Goal: Transaction & Acquisition: Purchase product/service

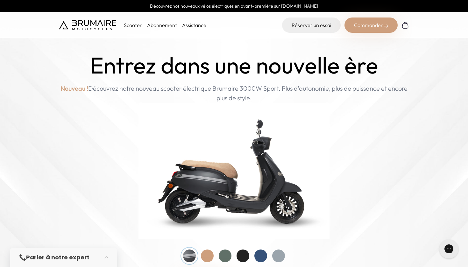
click at [103, 20] on img at bounding box center [87, 25] width 57 height 10
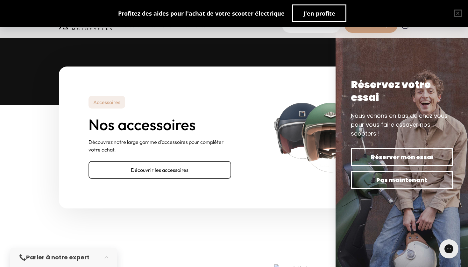
scroll to position [1979, 0]
click at [175, 148] on div "Accessoires Nos accessoires Découvrez notre large gamme d'accessoires pour comp…" at bounding box center [159, 137] width 143 height 83
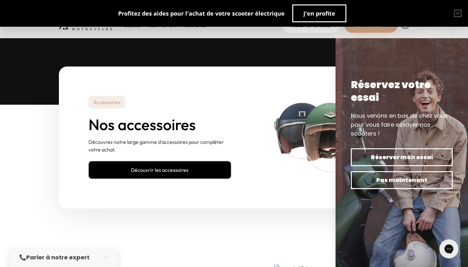
click at [176, 161] on link "Découvrir les accessoires" at bounding box center [159, 170] width 143 height 18
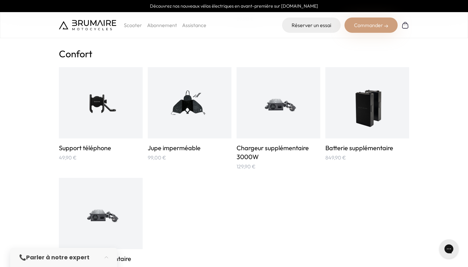
scroll to position [392, 0]
click at [264, 115] on img at bounding box center [278, 103] width 56 height 56
click at [393, 98] on div at bounding box center [367, 102] width 84 height 71
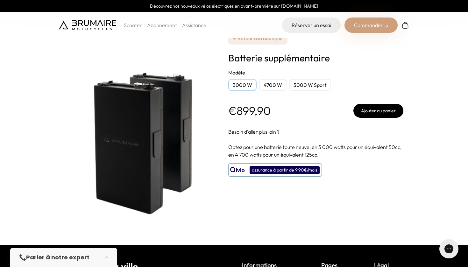
click at [387, 116] on button "Ajouter au panier" at bounding box center [378, 111] width 50 height 14
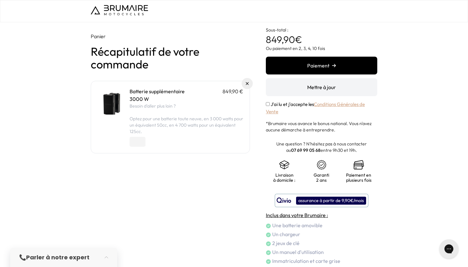
drag, startPoint x: 267, startPoint y: 38, endPoint x: 307, endPoint y: 40, distance: 40.8
click at [307, 40] on p "Sous-total : 849,90 €" at bounding box center [321, 33] width 111 height 23
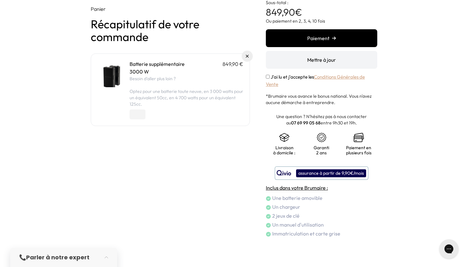
scroll to position [29, 0]
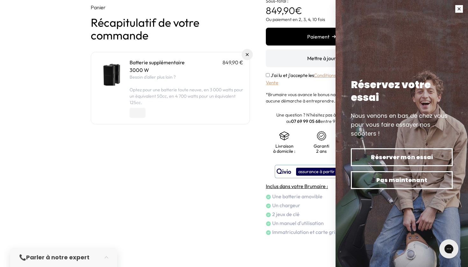
click at [460, 9] on button "button" at bounding box center [459, 9] width 18 height 18
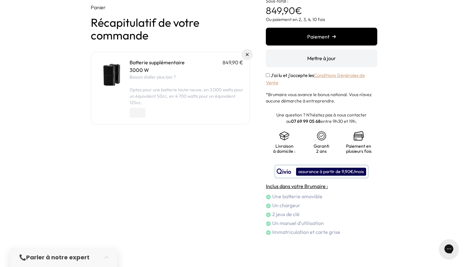
type input "*"
click at [141, 112] on input "*" at bounding box center [138, 113] width 16 height 10
click at [156, 165] on div "Panier Récapitulatif de votre commande Batterie supplémentaire 849,90 € 3000 W …" at bounding box center [170, 120] width 159 height 232
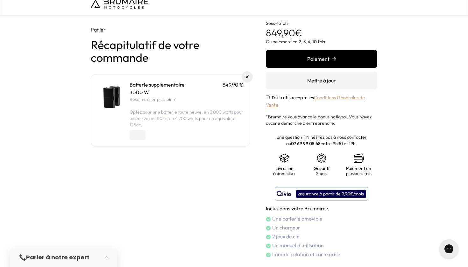
scroll to position [5, 0]
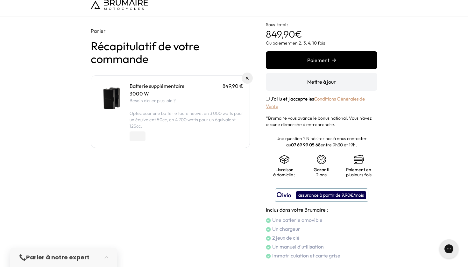
click at [294, 87] on button "Mettre à jour" at bounding box center [321, 82] width 111 height 18
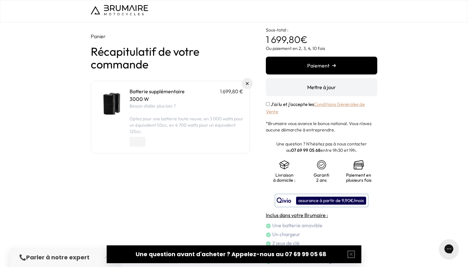
click at [116, 6] on img at bounding box center [119, 10] width 57 height 10
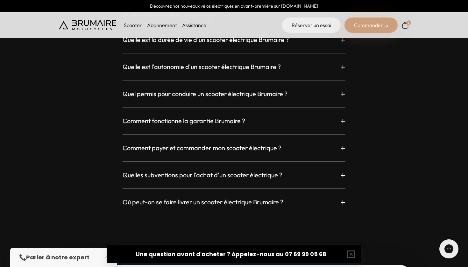
scroll to position [1781, 0]
click at [155, 197] on h3 "Où peut-on se faire livrer un scooter électrique Brumaire ?" at bounding box center [203, 201] width 161 height 9
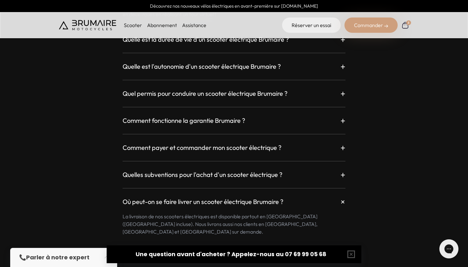
click at [155, 197] on h3 "Où peut-on se faire livrer un scooter électrique Brumaire ?" at bounding box center [203, 201] width 161 height 9
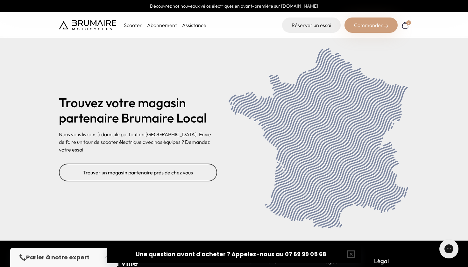
scroll to position [2491, 0]
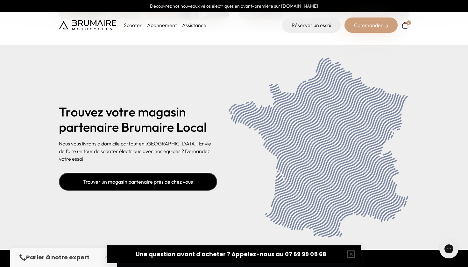
click at [130, 173] on link "Trouver un magasin partenaire près de chez vous" at bounding box center [138, 182] width 158 height 18
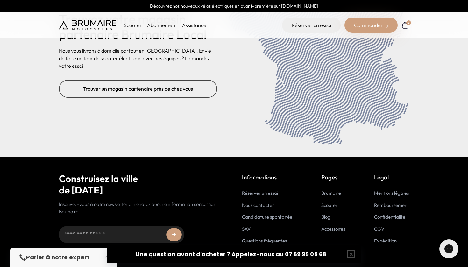
scroll to position [2583, 0]
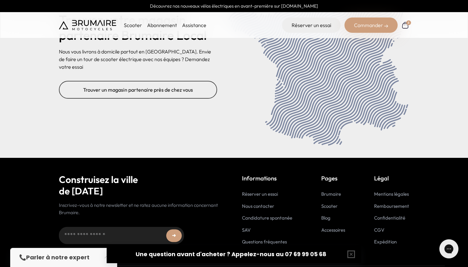
click at [252, 239] on link "Questions fréquentes" at bounding box center [264, 242] width 45 height 6
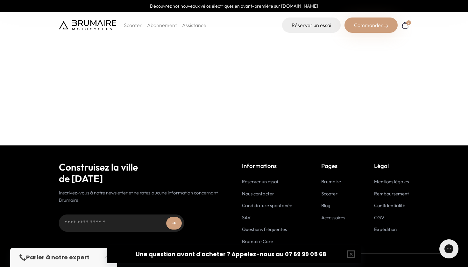
scroll to position [171, 0]
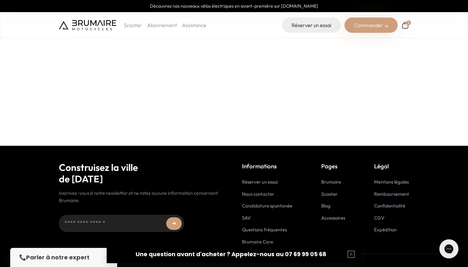
click at [248, 217] on link "SAV" at bounding box center [246, 218] width 9 height 6
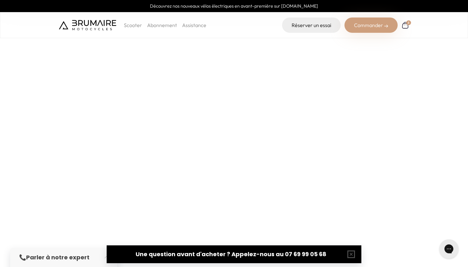
scroll to position [0, 0]
click at [199, 26] on link "Assistance" at bounding box center [194, 25] width 24 height 6
